Goal: Task Accomplishment & Management: Use online tool/utility

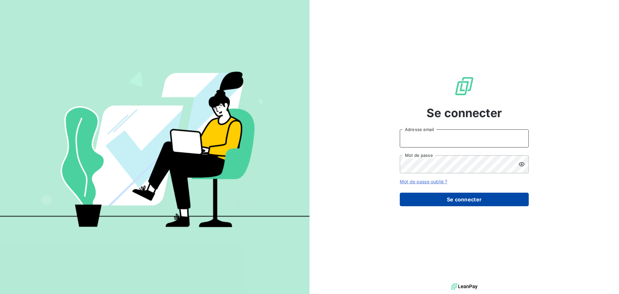
type input "[EMAIL_ADDRESS][PERSON_NAME][DOMAIN_NAME]"
click at [412, 177] on button "Se connecter" at bounding box center [464, 199] width 129 height 14
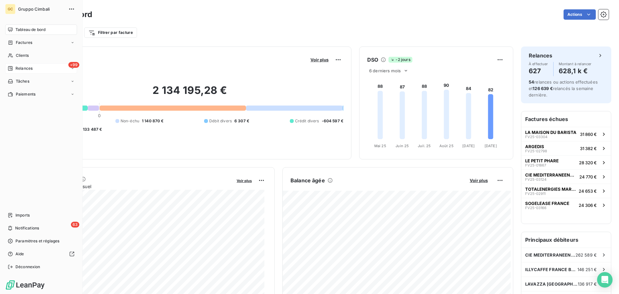
click at [11, 66] on icon at bounding box center [10, 68] width 5 height 5
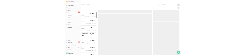
scroll to position [226, 134]
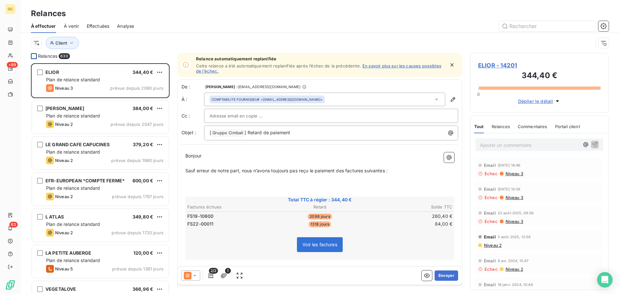
click at [34, 55] on div at bounding box center [34, 56] width 6 height 6
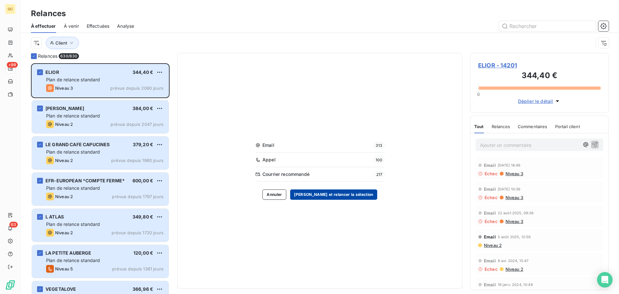
click at [327, 177] on button "[PERSON_NAME] et relancer la sélection" at bounding box center [333, 194] width 87 height 10
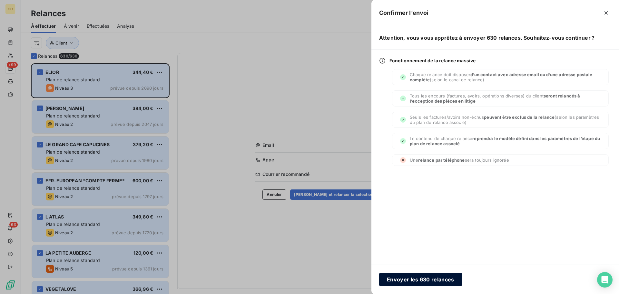
click at [411, 177] on button "Envoyer les 630 relances" at bounding box center [420, 279] width 83 height 14
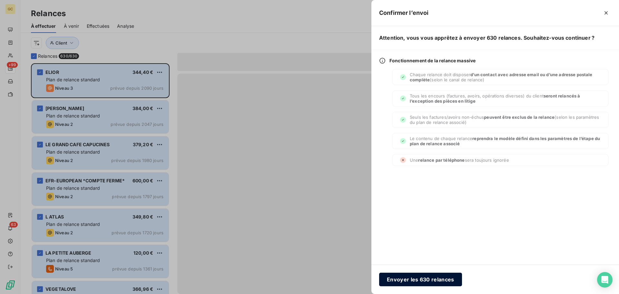
click at [412, 177] on button "Envoyer les 630 relances" at bounding box center [420, 279] width 83 height 14
click at [412, 177] on button "Envoyer les 389 relances" at bounding box center [420, 279] width 83 height 14
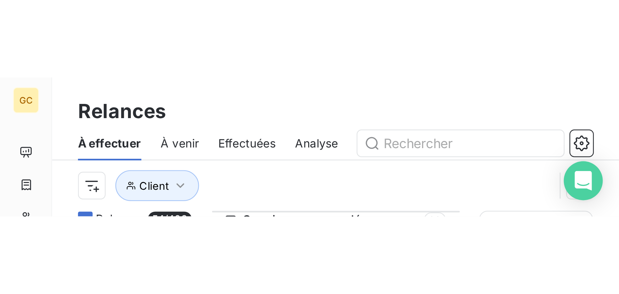
scroll to position [226, 134]
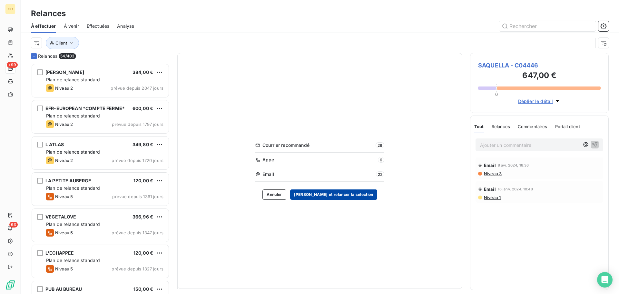
click at [314, 177] on button "[PERSON_NAME] et relancer la sélection" at bounding box center [333, 194] width 87 height 10
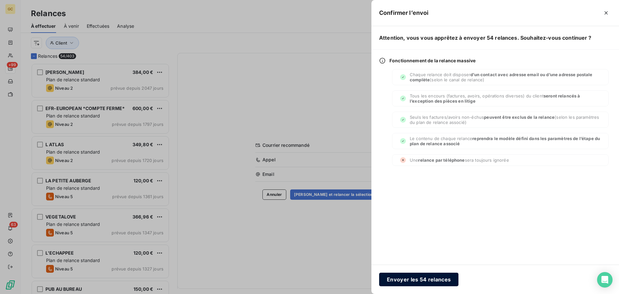
click at [404, 177] on button "Envoyer les 54 relances" at bounding box center [418, 279] width 79 height 14
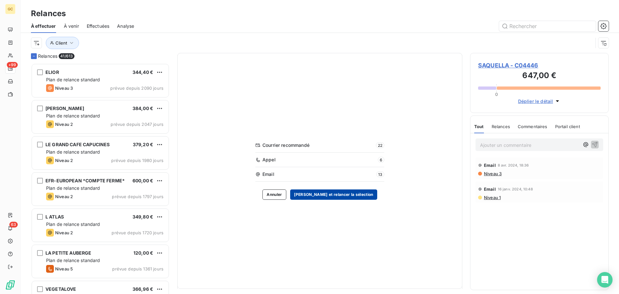
click at [338, 177] on button "[PERSON_NAME] et relancer la sélection" at bounding box center [333, 194] width 87 height 10
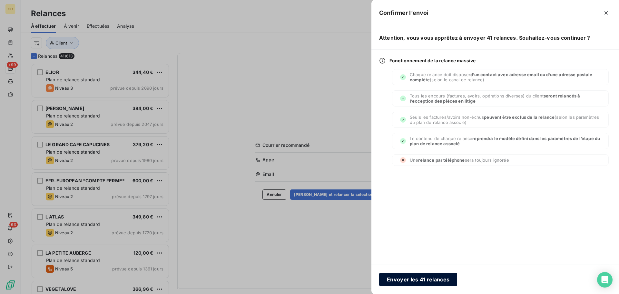
click at [412, 177] on button "Envoyer les 41 relances" at bounding box center [418, 279] width 78 height 14
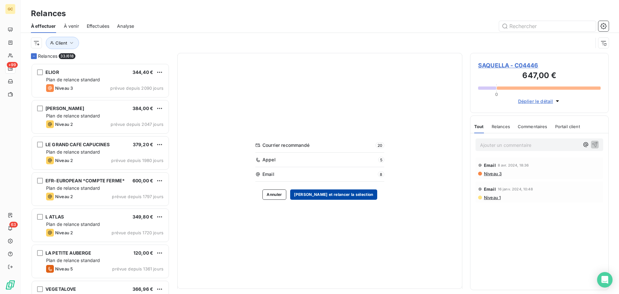
click at [326, 177] on button "[PERSON_NAME] et relancer la sélection" at bounding box center [333, 194] width 87 height 10
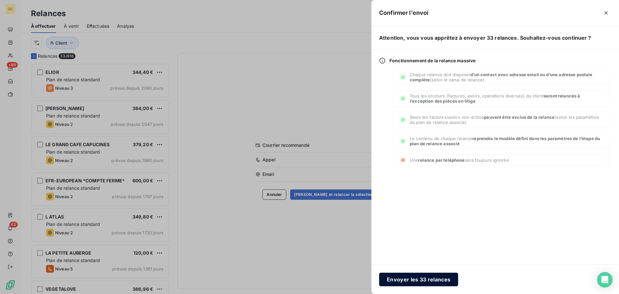
click at [412, 177] on button "Envoyer les 33 relances" at bounding box center [418, 279] width 79 height 14
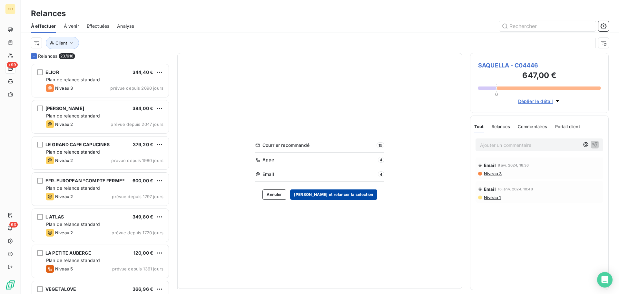
click at [330, 177] on button "[PERSON_NAME] et relancer la sélection" at bounding box center [333, 194] width 87 height 10
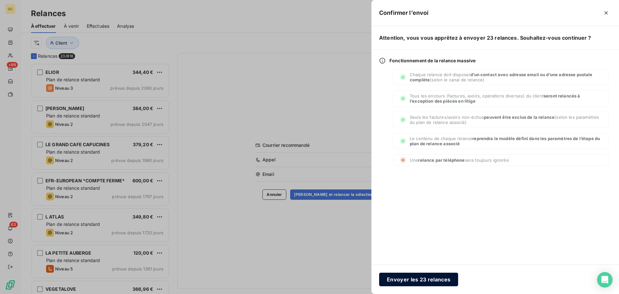
click at [397, 177] on button "Envoyer les 23 relances" at bounding box center [418, 279] width 79 height 14
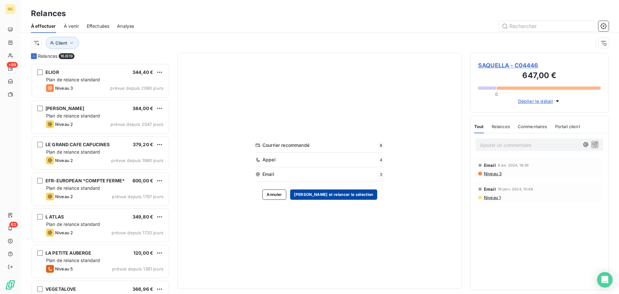
click at [333, 177] on button "[PERSON_NAME] et relancer la sélection" at bounding box center [333, 194] width 87 height 10
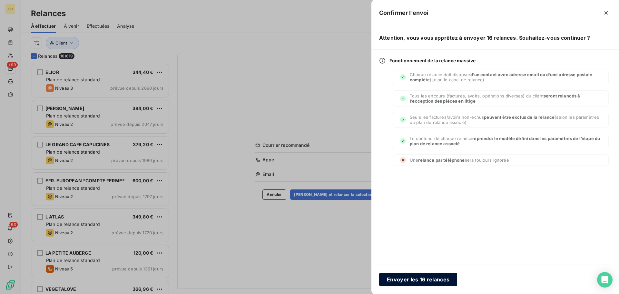
click at [412, 177] on button "Envoyer les 16 relances" at bounding box center [418, 279] width 78 height 14
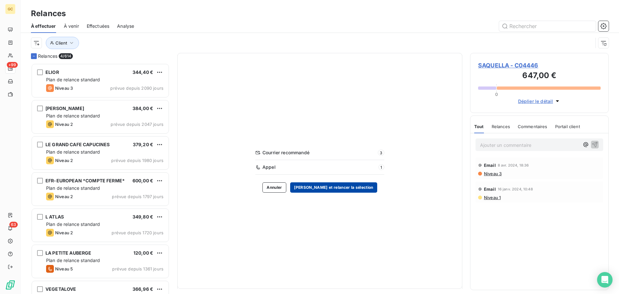
click at [336, 177] on button "[PERSON_NAME] et relancer la sélection" at bounding box center [333, 187] width 87 height 10
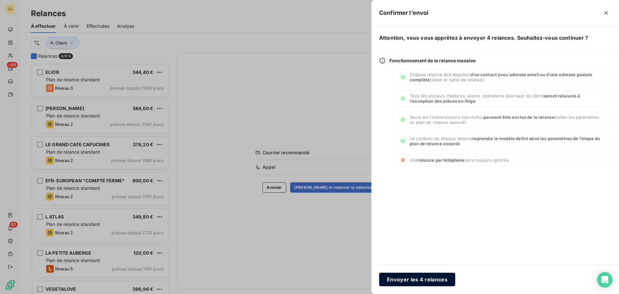
click at [412, 177] on button "Envoyer les 4 relances" at bounding box center [417, 279] width 76 height 14
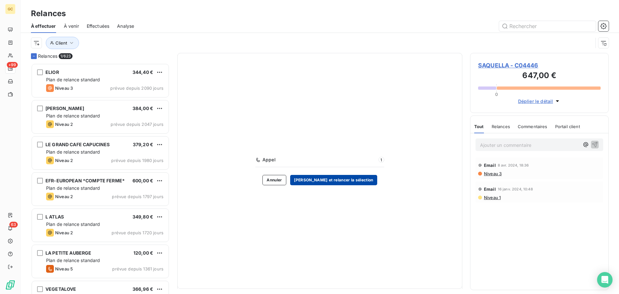
click at [326, 177] on button "[PERSON_NAME] et relancer la sélection" at bounding box center [333, 180] width 87 height 10
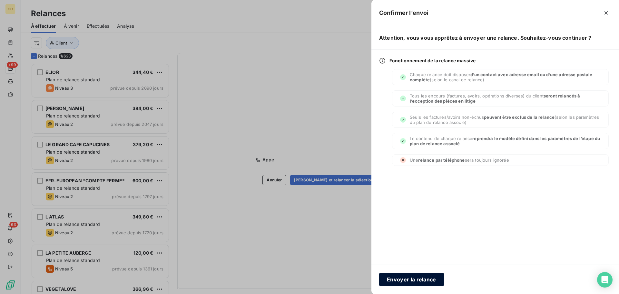
click at [412, 177] on button "Envoyer la relance" at bounding box center [411, 279] width 65 height 14
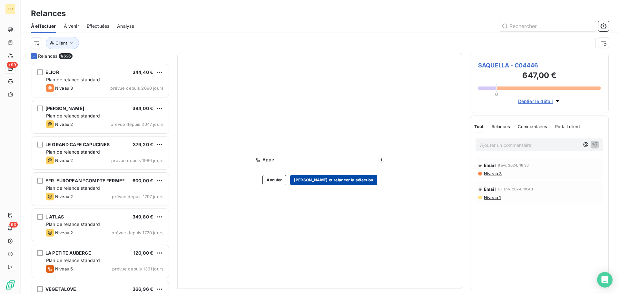
click at [328, 177] on button "[PERSON_NAME] et relancer la sélection" at bounding box center [333, 180] width 87 height 10
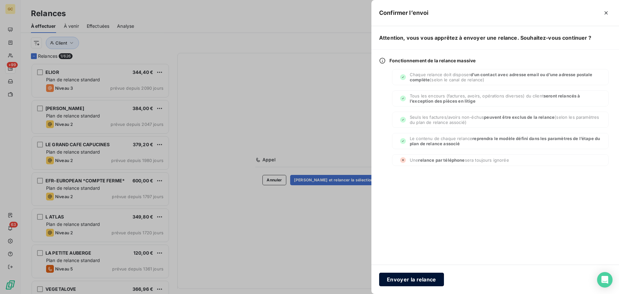
click at [390, 177] on button "Envoyer la relance" at bounding box center [411, 279] width 65 height 14
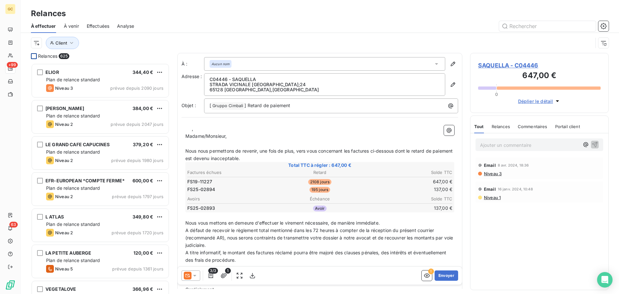
click at [32, 55] on div at bounding box center [34, 56] width 6 height 6
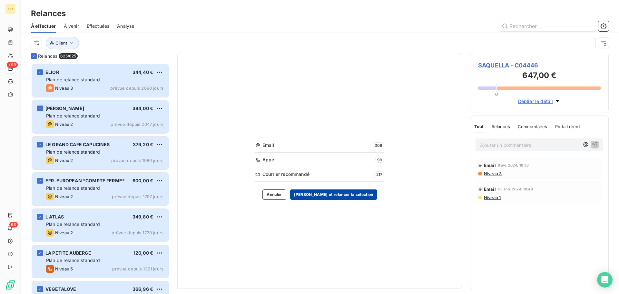
click at [319, 177] on button "[PERSON_NAME] et relancer la sélection" at bounding box center [333, 194] width 87 height 10
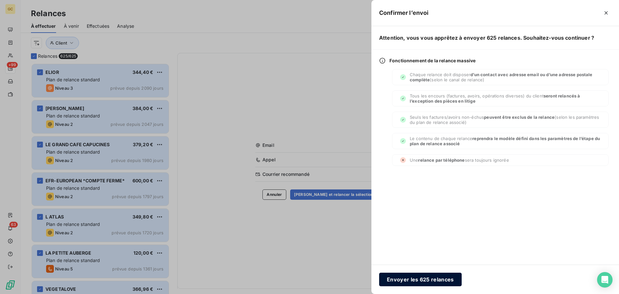
click at [411, 177] on button "Envoyer les 625 relances" at bounding box center [420, 279] width 83 height 14
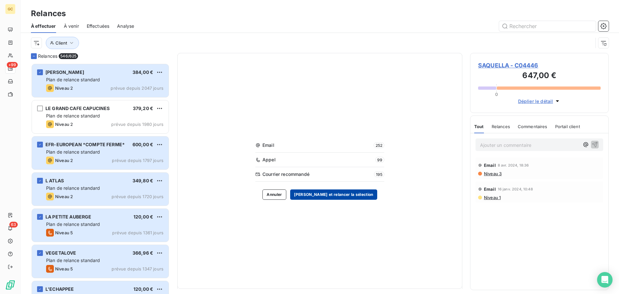
click at [327, 177] on button "[PERSON_NAME] et relancer la sélection" at bounding box center [333, 194] width 87 height 10
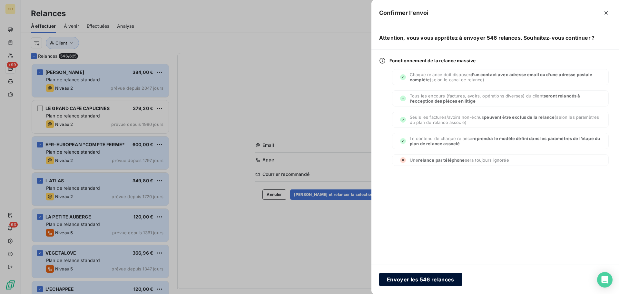
click at [400, 177] on button "Envoyer les 546 relances" at bounding box center [420, 279] width 83 height 14
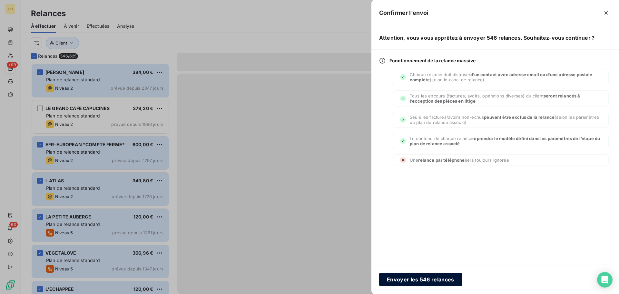
click at [411, 177] on button "Envoyer les 546 relances" at bounding box center [420, 279] width 83 height 14
click at [412, 177] on button "Envoyer les 546 relances" at bounding box center [420, 279] width 83 height 14
